Goal: Find specific page/section: Find specific page/section

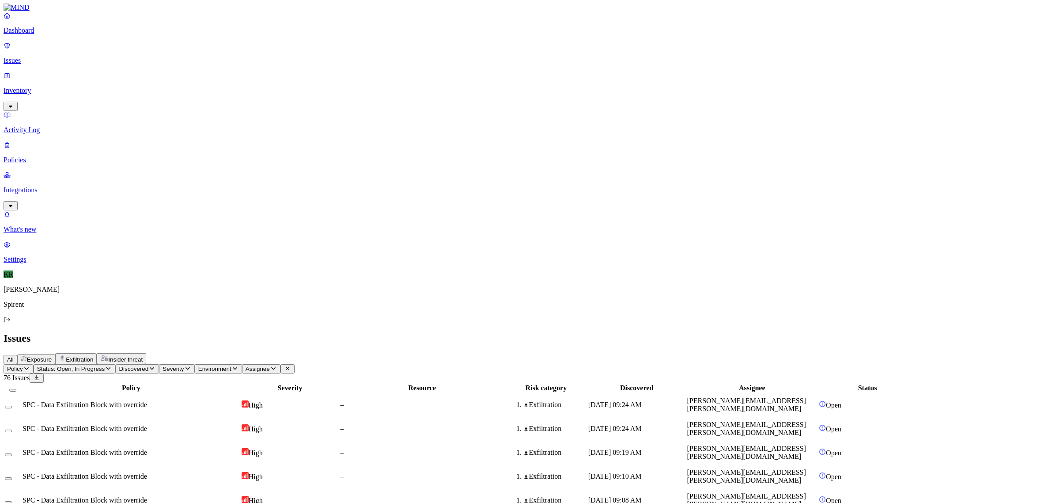
click at [29, 87] on p "Inventory" at bounding box center [530, 91] width 1053 height 8
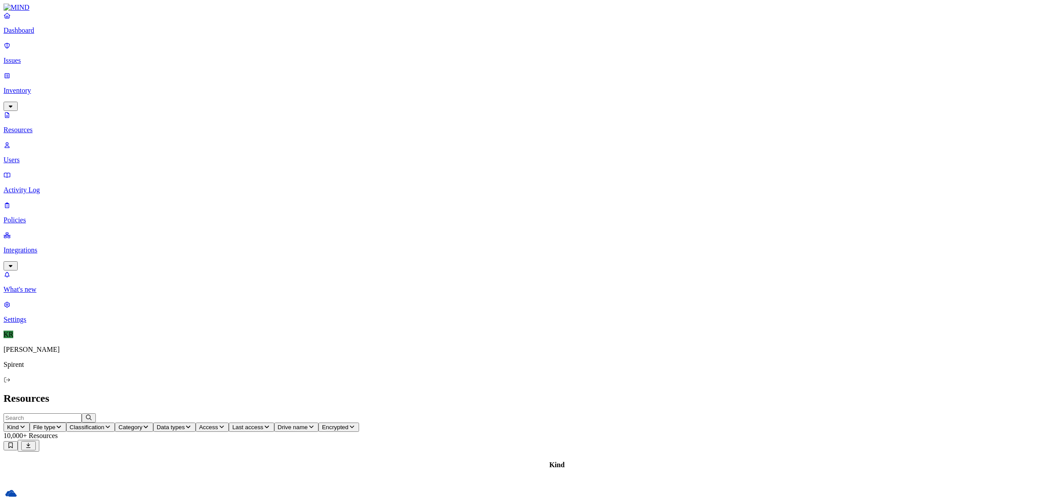
click at [27, 141] on link "Users" at bounding box center [530, 152] width 1053 height 23
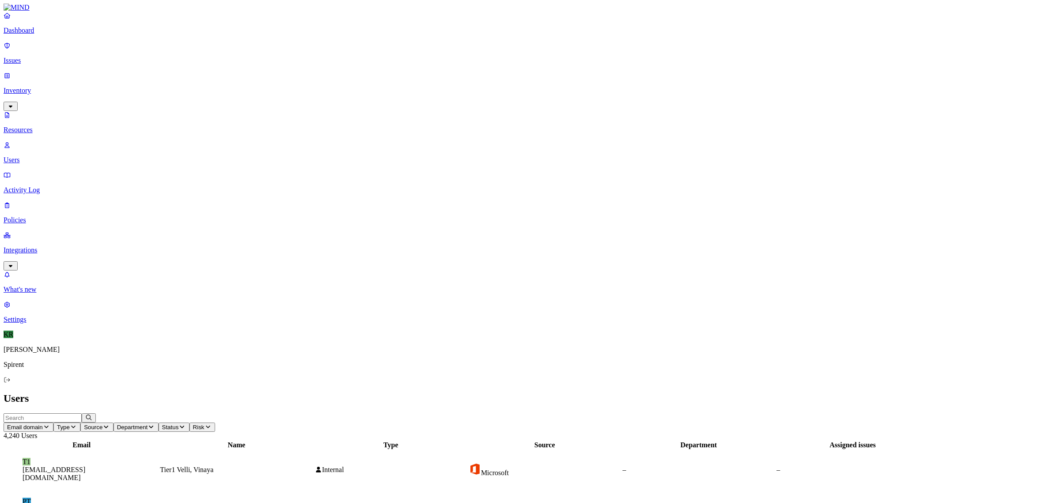
click at [82, 413] on input "text" at bounding box center [43, 417] width 78 height 9
type input "[PERSON_NAME]"
click at [142, 502] on figcaption "[PERSON_NAME][EMAIL_ADDRESS][PERSON_NAME][DOMAIN_NAME]" at bounding box center [82, 513] width 119 height 16
click at [142, 465] on figcaption "[EMAIL_ADDRESS][PERSON_NAME][DOMAIN_NAME]" at bounding box center [82, 473] width 119 height 16
